Goal: Information Seeking & Learning: Learn about a topic

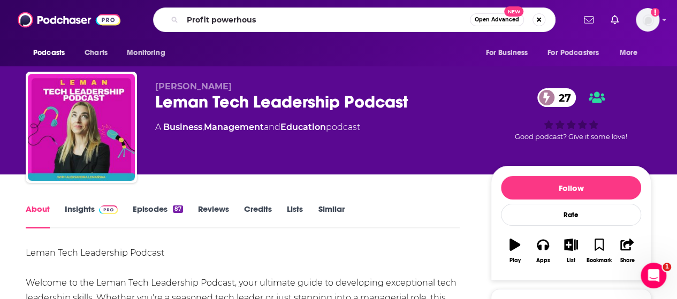
type input "Profit powerhouse"
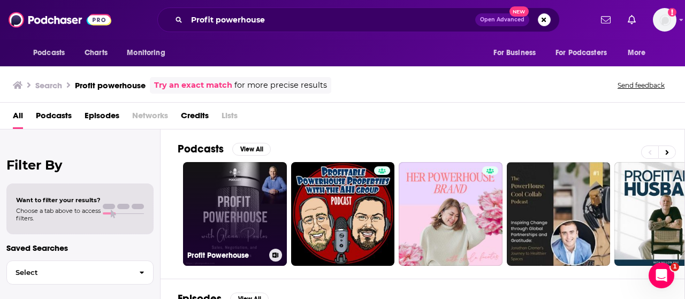
click at [254, 198] on link "Profit Powerhouse" at bounding box center [235, 214] width 104 height 104
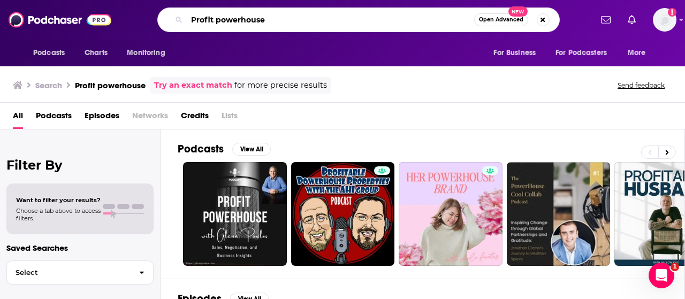
click at [290, 14] on input "Profit powerhouse" at bounding box center [330, 19] width 287 height 17
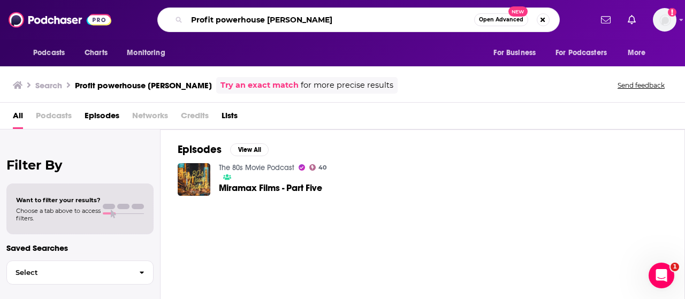
drag, startPoint x: 325, startPoint y: 21, endPoint x: 264, endPoint y: 15, distance: 61.3
click at [264, 15] on input "Profit powerhouse [PERSON_NAME]" at bounding box center [330, 19] width 287 height 17
type input "Profit powerhouse"
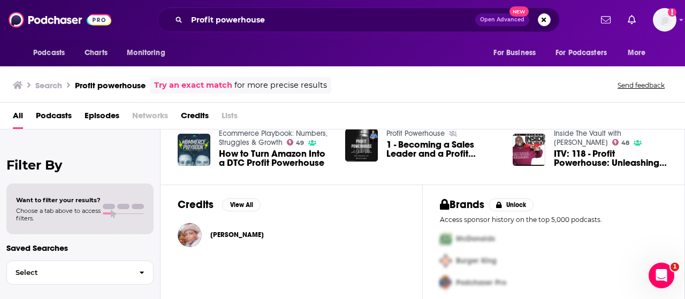
scroll to position [143, 0]
